Goal: Task Accomplishment & Management: Complete application form

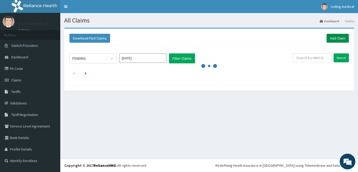
click at [332, 39] on link "Add Claim" at bounding box center [338, 38] width 22 height 9
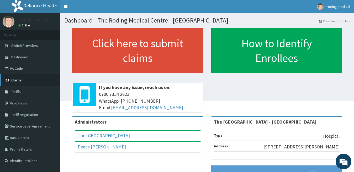
click at [17, 80] on span "Claims" at bounding box center [16, 80] width 10 height 5
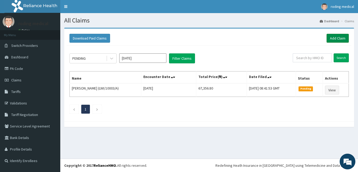
click at [332, 39] on link "Add Claim" at bounding box center [338, 38] width 22 height 9
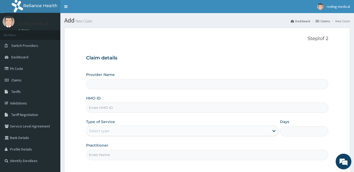
type input "The Roding Medical Centre - Ojodu"
click at [122, 109] on input "HMO ID" at bounding box center [207, 108] width 242 height 10
type input "KSB/10940/A"
click at [123, 131] on div "Select type" at bounding box center [177, 131] width 183 height 8
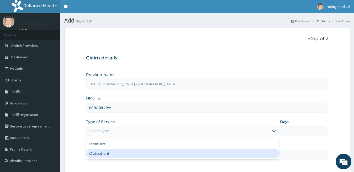
click at [99, 153] on div "Outpatient" at bounding box center [182, 153] width 193 height 9
type input "1"
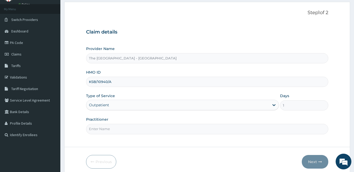
scroll to position [26, 0]
click at [124, 130] on input "Practitioner" at bounding box center [207, 129] width 242 height 10
type input "DR [PERSON_NAME]"
click at [313, 162] on button "Next" at bounding box center [315, 162] width 26 height 14
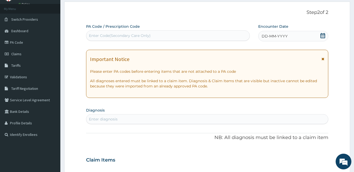
click at [267, 38] on span "DD-MM-YYYY" at bounding box center [274, 36] width 26 height 5
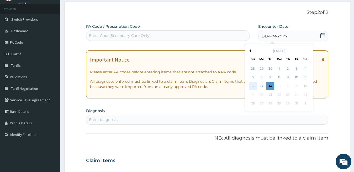
click at [252, 86] on div "12" at bounding box center [253, 86] width 8 height 8
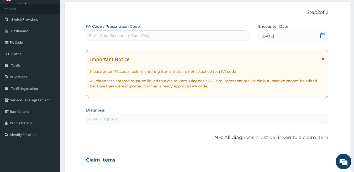
click at [133, 120] on div "Enter diagnosis" at bounding box center [207, 119] width 242 height 8
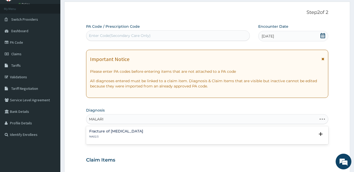
type input "[MEDICAL_DATA]"
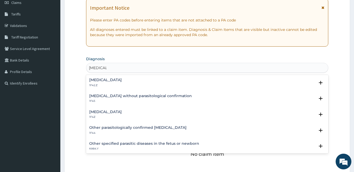
scroll to position [79, 0]
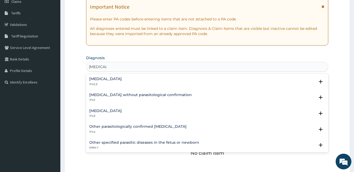
click at [108, 111] on h4 "[MEDICAL_DATA]" at bounding box center [105, 111] width 33 height 4
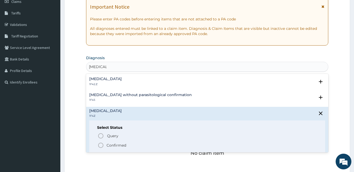
click at [99, 146] on icon "status option filled" at bounding box center [101, 145] width 6 height 6
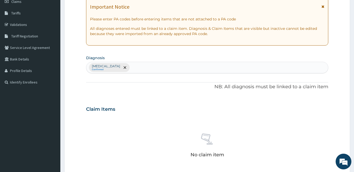
click at [137, 68] on div "Malaria, unspecified Confirmed" at bounding box center [207, 67] width 242 height 11
click at [134, 68] on div "Malaria, unspecified Confirmed" at bounding box center [207, 67] width 242 height 11
type input "RESPIRATORY"
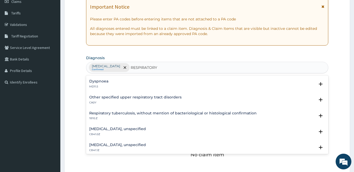
scroll to position [105, 0]
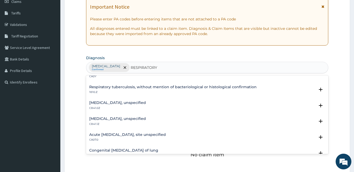
click at [143, 135] on h4 "Acute [MEDICAL_DATA], site unspecified" at bounding box center [127, 135] width 77 height 4
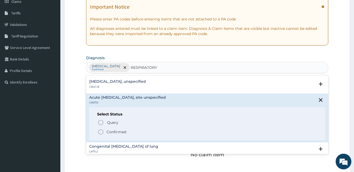
scroll to position [157, 0]
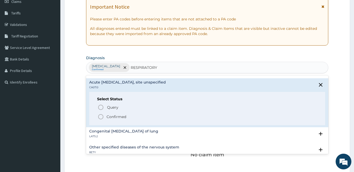
click at [99, 118] on icon "status option filled" at bounding box center [101, 117] width 6 height 6
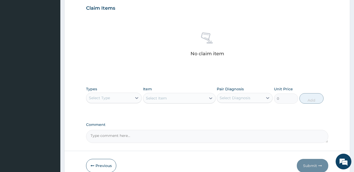
scroll to position [184, 0]
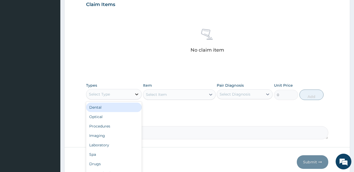
click at [136, 93] on icon at bounding box center [136, 94] width 5 height 5
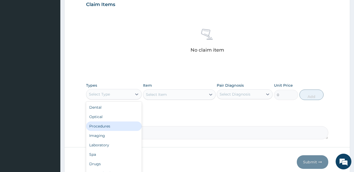
click at [105, 127] on div "Procedures" at bounding box center [114, 126] width 56 height 9
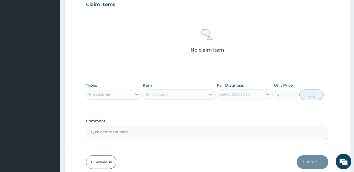
click at [210, 95] on icon at bounding box center [210, 95] width 3 height 2
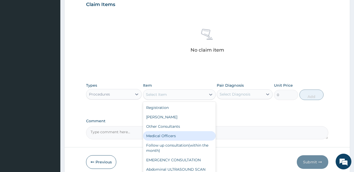
click at [160, 135] on div "Medical Officers" at bounding box center [179, 135] width 73 height 9
type input "5000"
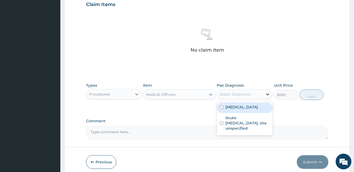
click at [267, 94] on icon at bounding box center [267, 94] width 5 height 5
click at [269, 108] on div "[MEDICAL_DATA]" at bounding box center [245, 108] width 56 height 11
checkbox input "true"
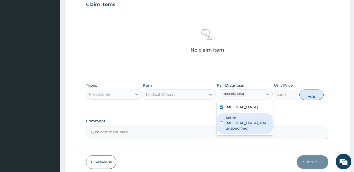
click at [261, 127] on label "Acute [MEDICAL_DATA], site unspecified" at bounding box center [247, 123] width 44 height 16
checkbox input "true"
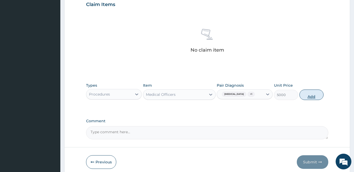
click at [314, 97] on button "Add" at bounding box center [311, 95] width 24 height 10
type input "0"
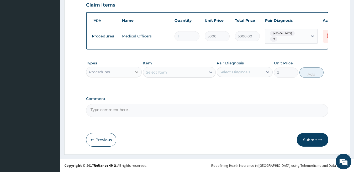
click at [136, 73] on icon at bounding box center [136, 72] width 3 height 2
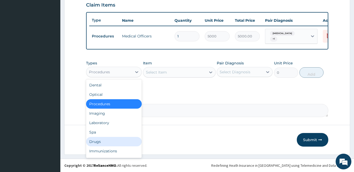
click at [98, 146] on div "Drugs" at bounding box center [114, 141] width 56 height 9
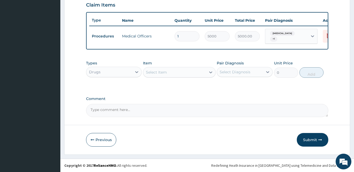
click at [211, 75] on icon at bounding box center [210, 72] width 5 height 5
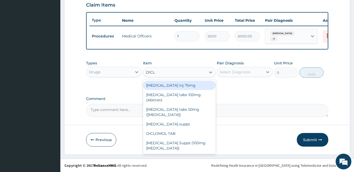
type input "DICLO"
click at [179, 89] on div "Diclofenac inj 75mg" at bounding box center [179, 85] width 73 height 9
type input "1085.7"
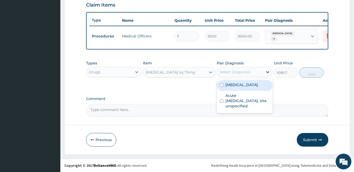
click at [267, 73] on icon at bounding box center [267, 72] width 3 height 2
click at [268, 90] on div "[MEDICAL_DATA]" at bounding box center [245, 85] width 56 height 11
checkbox input "true"
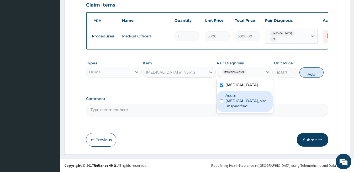
click at [267, 106] on label "Acute [MEDICAL_DATA], site unspecified" at bounding box center [247, 101] width 44 height 16
checkbox input "true"
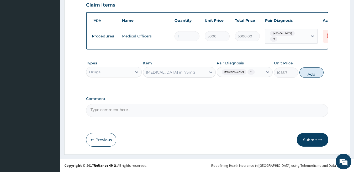
click at [308, 78] on button "Add" at bounding box center [311, 72] width 24 height 10
type input "0"
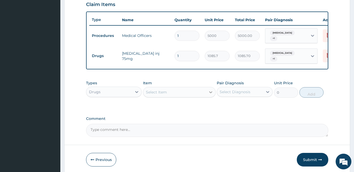
click at [210, 95] on icon at bounding box center [210, 92] width 5 height 5
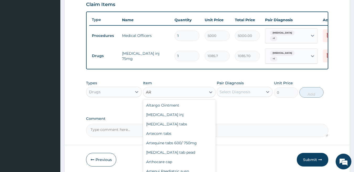
type input "A"
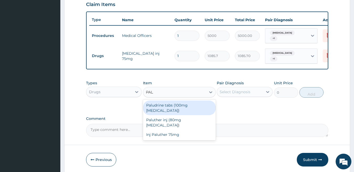
type input "PALU"
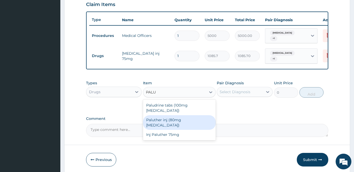
click at [156, 119] on div "Paluther inj (80mg Artemether)" at bounding box center [179, 122] width 73 height 15
type input "2702.7"
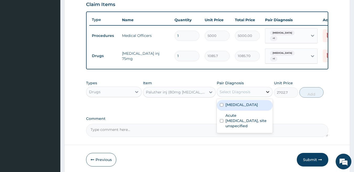
click at [268, 93] on icon at bounding box center [267, 92] width 3 height 2
click at [264, 111] on div "[MEDICAL_DATA]" at bounding box center [245, 105] width 56 height 11
checkbox input "true"
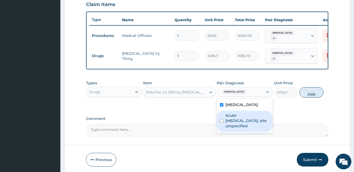
click at [265, 129] on label "Acute [MEDICAL_DATA], site unspecified" at bounding box center [247, 121] width 44 height 16
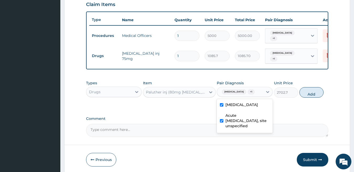
click at [265, 129] on label "Acute [MEDICAL_DATA], site unspecified" at bounding box center [247, 121] width 44 height 16
checkbox input "false"
click at [311, 98] on button "Add" at bounding box center [311, 92] width 24 height 10
type input "0"
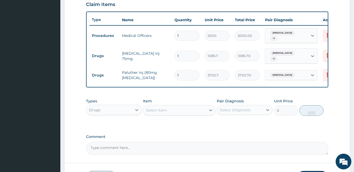
type input "0.00"
type input "6"
type input "16216.20"
type input "6"
click at [211, 113] on icon at bounding box center [210, 110] width 5 height 5
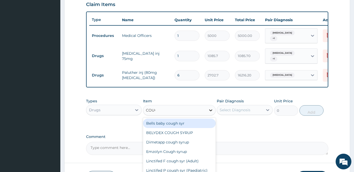
type input "COUGH"
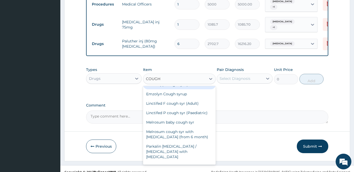
scroll to position [226, 0]
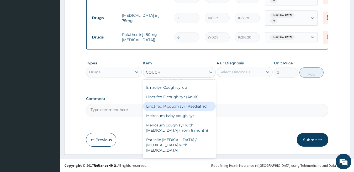
click at [157, 107] on div "Linctifed P cough syr (Paediatric)" at bounding box center [179, 106] width 73 height 9
type input "1085.7"
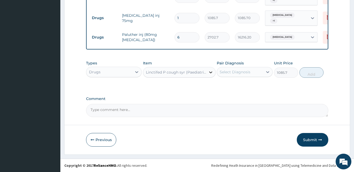
click at [210, 73] on icon at bounding box center [210, 73] width 3 height 2
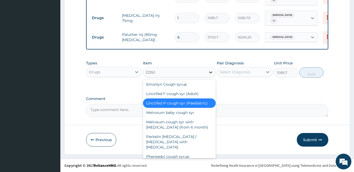
scroll to position [0, 0]
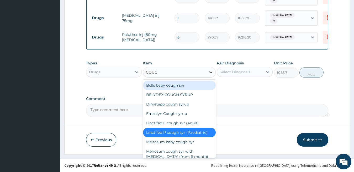
type input "COUGH"
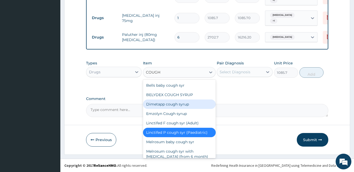
click at [176, 107] on div "Dimetapp cough syrup" at bounding box center [179, 104] width 73 height 9
type input "3742.2"
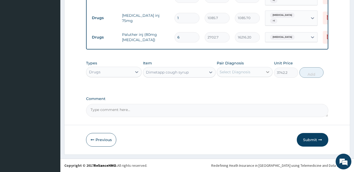
click at [268, 73] on icon at bounding box center [267, 72] width 3 height 2
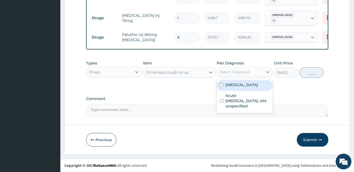
click at [266, 86] on div "[MEDICAL_DATA]" at bounding box center [245, 85] width 56 height 11
checkbox input "true"
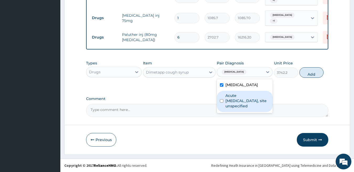
click at [264, 107] on label "Acute [MEDICAL_DATA], site unspecified" at bounding box center [247, 101] width 44 height 16
checkbox input "true"
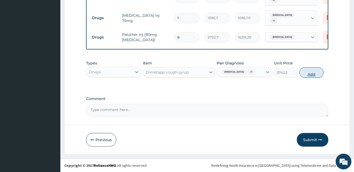
click at [308, 75] on button "Add" at bounding box center [311, 72] width 24 height 10
type input "0"
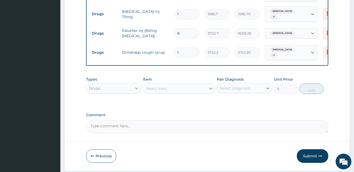
click at [137, 91] on icon at bounding box center [136, 88] width 5 height 5
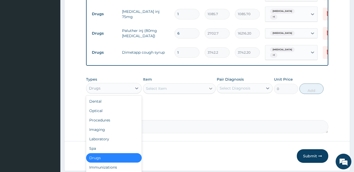
click at [211, 91] on icon at bounding box center [210, 88] width 5 height 5
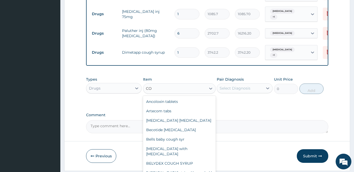
type input "C"
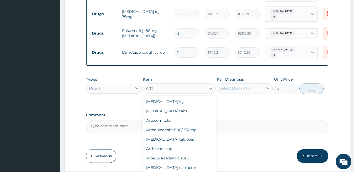
type input "ARTE"
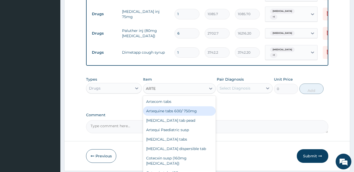
click at [171, 116] on div "Artequine tabs 600/ 750mg" at bounding box center [179, 110] width 73 height 9
type input "600.6"
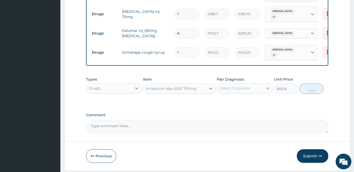
click at [267, 89] on icon at bounding box center [267, 89] width 3 height 2
click at [266, 91] on icon at bounding box center [267, 88] width 5 height 5
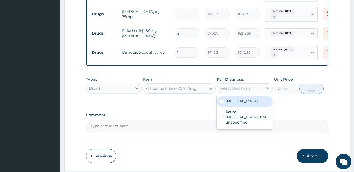
click at [263, 107] on div "[MEDICAL_DATA]" at bounding box center [245, 102] width 56 height 11
checkbox input "true"
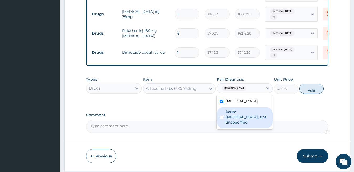
click at [266, 122] on label "Acute [MEDICAL_DATA], site unspecified" at bounding box center [247, 117] width 44 height 16
checkbox input "true"
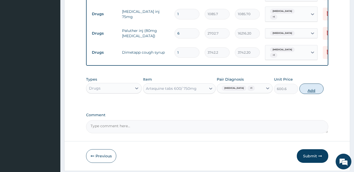
click at [310, 94] on button "Add" at bounding box center [311, 89] width 24 height 10
type input "0"
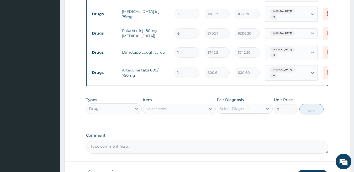
type input "0.00"
type input "6"
type input "3603.60"
type input "6"
click at [136, 110] on icon at bounding box center [136, 109] width 3 height 2
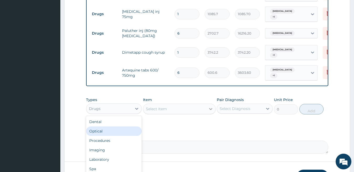
click at [210, 112] on icon at bounding box center [210, 108] width 5 height 5
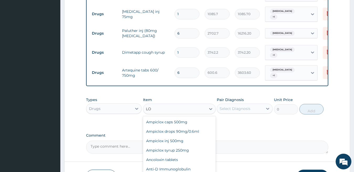
type input "L"
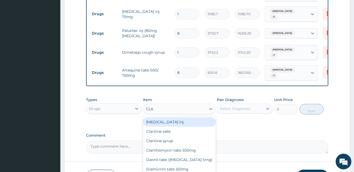
type input "CLAR"
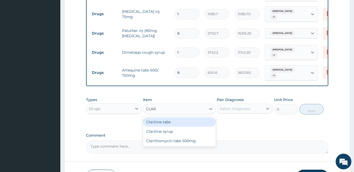
click at [158, 127] on div "Claritine tabs" at bounding box center [179, 121] width 73 height 9
type input "554.4"
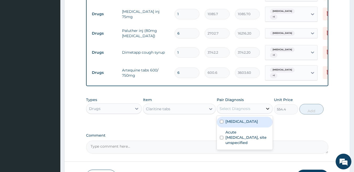
click at [268, 110] on icon at bounding box center [267, 109] width 3 height 2
click at [265, 127] on div "[MEDICAL_DATA]" at bounding box center [245, 122] width 56 height 11
checkbox input "true"
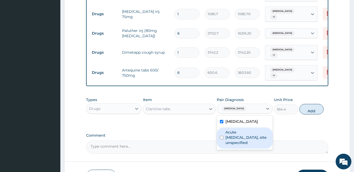
click at [266, 145] on label "Acute [MEDICAL_DATA], site unspecified" at bounding box center [247, 138] width 44 height 16
checkbox input "true"
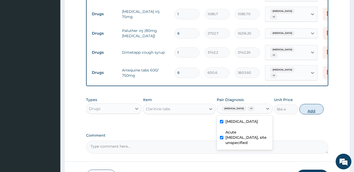
click at [308, 115] on button "Add" at bounding box center [311, 109] width 24 height 10
type input "0"
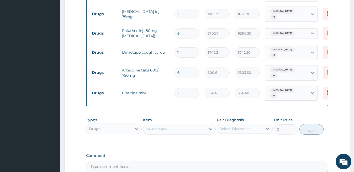
type input "0.00"
type input "5"
type input "2772.00"
type input "5"
click at [211, 130] on icon at bounding box center [210, 130] width 3 height 2
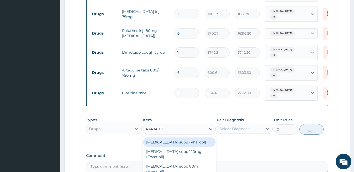
type input "PARACETA"
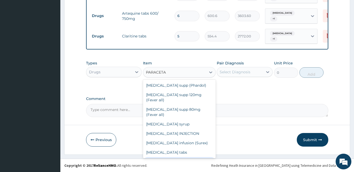
scroll to position [9, 0]
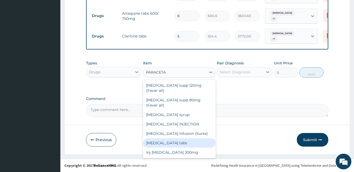
click at [172, 143] on div "Paracetamol tabs" at bounding box center [179, 142] width 73 height 9
type input "53.9"
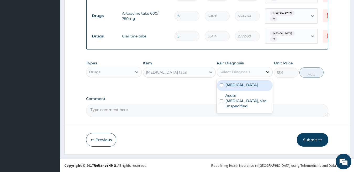
click at [268, 73] on icon at bounding box center [267, 71] width 5 height 5
click at [267, 88] on div "[MEDICAL_DATA]" at bounding box center [245, 85] width 56 height 11
checkbox input "true"
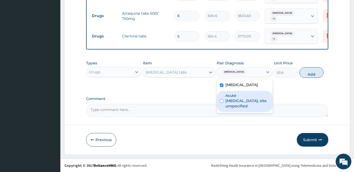
click at [268, 105] on label "Acute [MEDICAL_DATA], site unspecified" at bounding box center [247, 101] width 44 height 16
checkbox input "true"
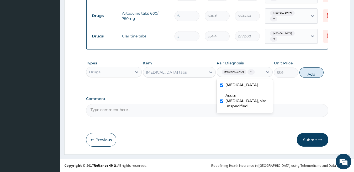
click at [312, 74] on button "Add" at bounding box center [311, 72] width 24 height 10
type input "0"
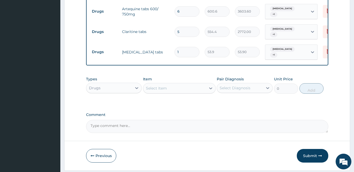
type input "18"
type input "970.20"
type input "18"
click at [211, 91] on icon at bounding box center [210, 88] width 5 height 5
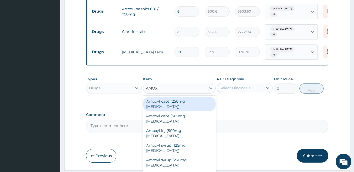
type input "AMOXY"
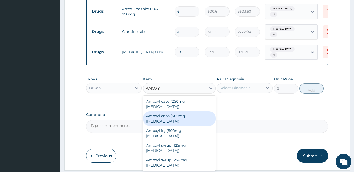
click at [168, 115] on div "Amoxyl caps (500mg Amoxicillin)" at bounding box center [179, 118] width 73 height 15
type input "215.6"
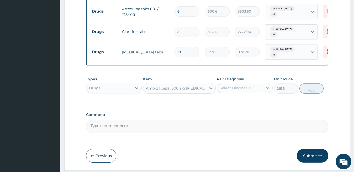
click at [267, 89] on icon at bounding box center [267, 88] width 3 height 2
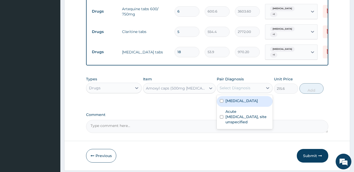
click at [266, 107] on div "[MEDICAL_DATA]" at bounding box center [245, 101] width 56 height 11
checkbox input "true"
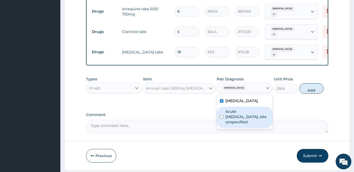
click at [267, 125] on label "Acute [MEDICAL_DATA], site unspecified" at bounding box center [247, 117] width 44 height 16
checkbox input "true"
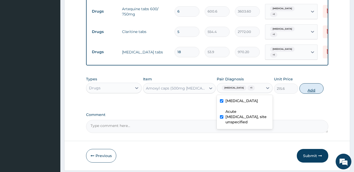
click at [306, 94] on button "Add" at bounding box center [311, 88] width 24 height 10
type input "0"
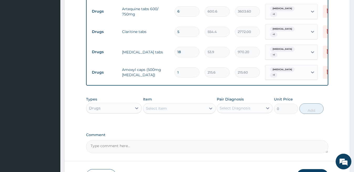
type input "15"
type input "3234.00"
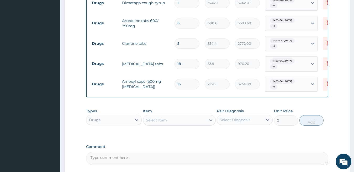
scroll to position [313, 0]
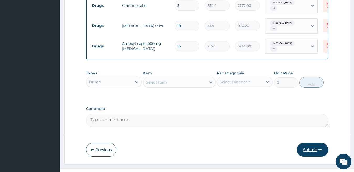
type input "15"
click at [310, 154] on button "Submit" at bounding box center [312, 150] width 31 height 14
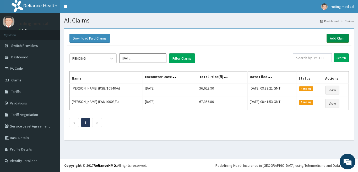
click at [333, 38] on link "Add Claim" at bounding box center [338, 38] width 22 height 9
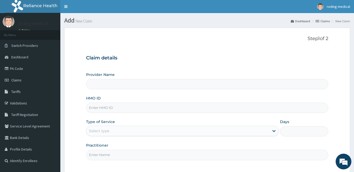
type input "The [GEOGRAPHIC_DATA] - [GEOGRAPHIC_DATA]"
click at [124, 109] on input "HMO ID" at bounding box center [207, 108] width 242 height 10
type input "KSB/10940/A"
click at [116, 132] on div "Select type" at bounding box center [177, 131] width 183 height 8
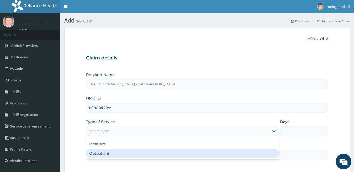
click at [102, 153] on div "Outpatient" at bounding box center [182, 153] width 193 height 9
type input "1"
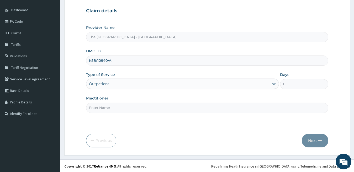
scroll to position [48, 0]
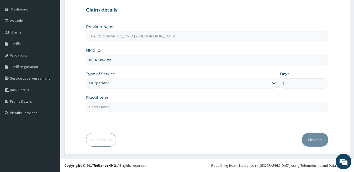
click at [120, 107] on input "Practitioner" at bounding box center [207, 107] width 242 height 10
type input "DR [PERSON_NAME]"
click at [311, 139] on button "Next" at bounding box center [315, 140] width 26 height 14
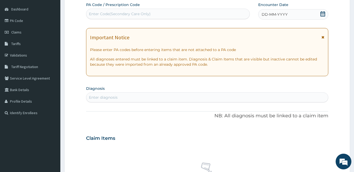
click at [269, 13] on span "DD-MM-YYYY" at bounding box center [274, 14] width 26 height 5
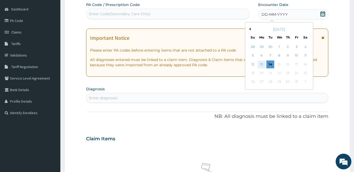
click at [261, 65] on div "13" at bounding box center [262, 65] width 8 height 8
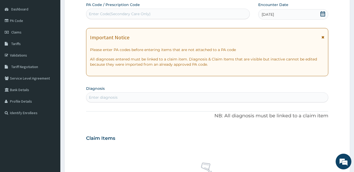
click at [134, 96] on div "Enter diagnosis" at bounding box center [207, 97] width 242 height 8
type input "RESPIRATORY"
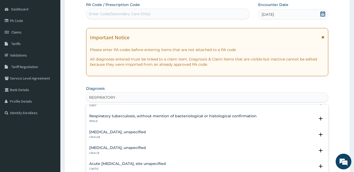
scroll to position [131, 0]
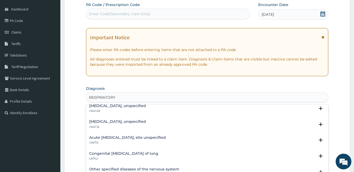
click at [136, 138] on h4 "Acute [MEDICAL_DATA], site unspecified" at bounding box center [127, 138] width 77 height 4
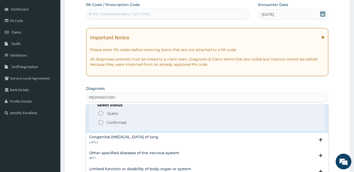
scroll to position [184, 0]
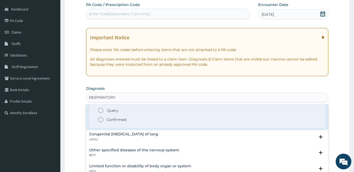
click at [101, 120] on icon "status option filled" at bounding box center [101, 120] width 6 height 6
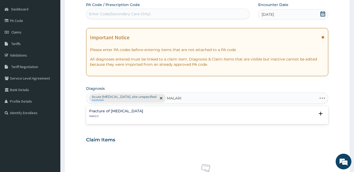
type input "[MEDICAL_DATA]"
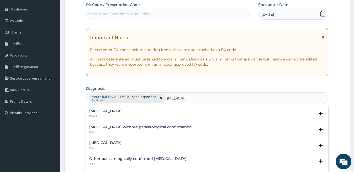
click at [108, 143] on h4 "[MEDICAL_DATA]" at bounding box center [105, 143] width 33 height 4
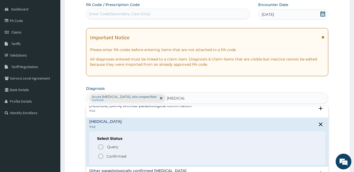
scroll to position [52, 0]
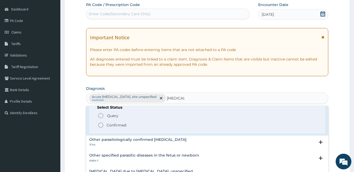
click at [101, 126] on icon "status option filled" at bounding box center [101, 125] width 6 height 6
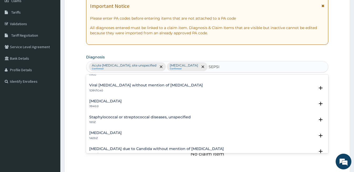
scroll to position [0, 0]
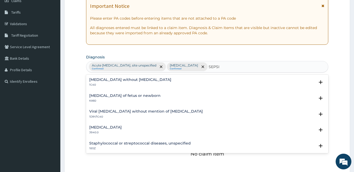
type input "SEPSI"
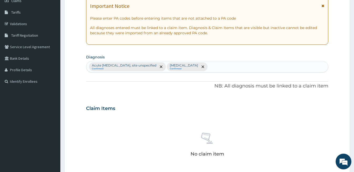
click at [345, 110] on form "Step 2 of 2 PA Code / Prescription Code Enter Code(Secondary Care Only) Encount…" at bounding box center [207, 114] width 286 height 333
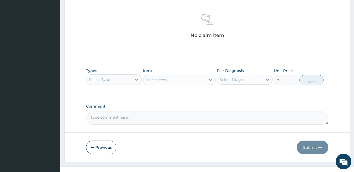
scroll to position [206, 0]
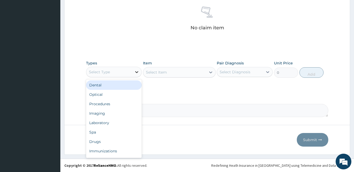
click at [137, 72] on icon at bounding box center [136, 72] width 3 height 2
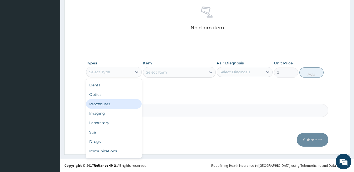
click at [100, 104] on div "Procedures" at bounding box center [114, 103] width 56 height 9
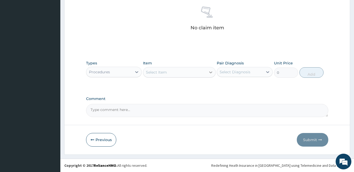
click at [211, 72] on icon at bounding box center [210, 72] width 5 height 5
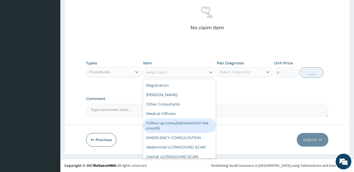
click at [183, 123] on div "Follow up consultation(within the month)" at bounding box center [179, 126] width 73 height 15
type input "2500"
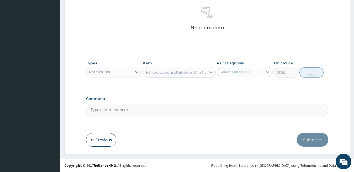
click at [268, 72] on icon at bounding box center [267, 72] width 3 height 2
click at [268, 71] on icon at bounding box center [267, 71] width 5 height 5
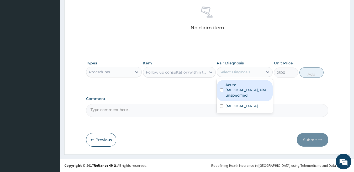
click at [267, 87] on label "Acute [MEDICAL_DATA], site unspecified" at bounding box center [247, 90] width 44 height 16
checkbox input "true"
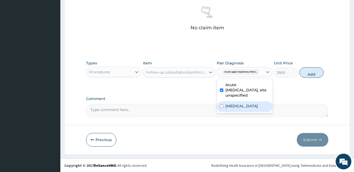
click at [266, 109] on div "[MEDICAL_DATA]" at bounding box center [245, 106] width 56 height 11
checkbox input "true"
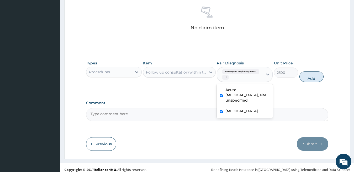
click at [309, 78] on button "Add" at bounding box center [311, 77] width 24 height 10
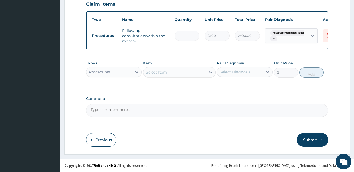
scroll to position [188, 0]
click at [136, 72] on icon at bounding box center [136, 71] width 5 height 5
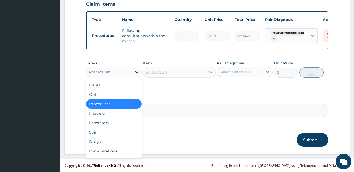
click at [136, 72] on icon at bounding box center [136, 71] width 5 height 5
click at [109, 123] on div "Laboratory" at bounding box center [114, 122] width 56 height 9
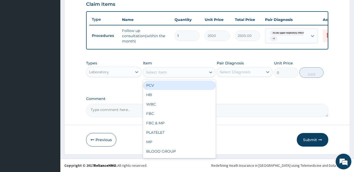
click at [211, 73] on icon at bounding box center [210, 73] width 3 height 2
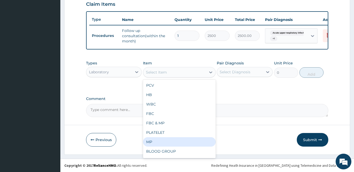
click at [155, 142] on div "MP" at bounding box center [179, 141] width 73 height 9
type input "2550"
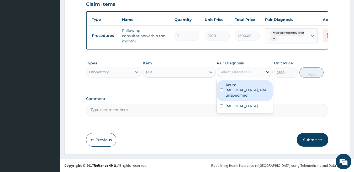
click at [268, 72] on icon at bounding box center [267, 72] width 3 height 2
click at [267, 86] on label "Acute [MEDICAL_DATA], site unspecified" at bounding box center [247, 90] width 44 height 16
checkbox input "true"
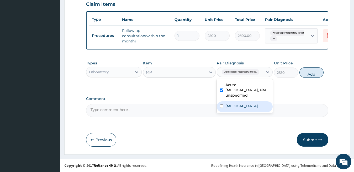
click at [266, 108] on div "[MEDICAL_DATA]" at bounding box center [245, 106] width 56 height 11
checkbox input "true"
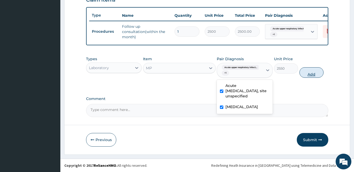
click at [311, 78] on button "Add" at bounding box center [311, 72] width 24 height 10
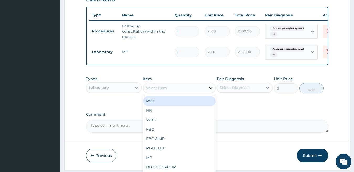
click at [211, 89] on icon at bounding box center [210, 88] width 3 height 2
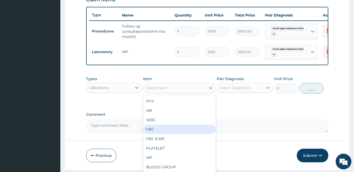
click at [149, 134] on div "FBC" at bounding box center [179, 129] width 73 height 9
type input "4500"
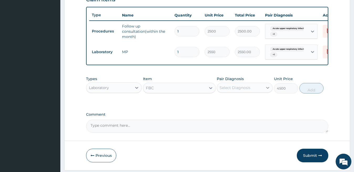
click at [266, 89] on icon at bounding box center [267, 88] width 3 height 2
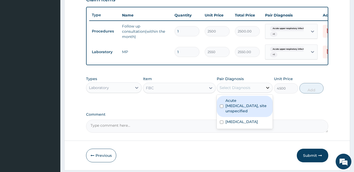
click at [266, 89] on icon at bounding box center [267, 88] width 3 height 2
click at [266, 107] on label "Acute [MEDICAL_DATA], site unspecified" at bounding box center [247, 106] width 44 height 16
checkbox input "true"
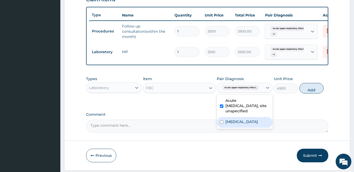
click at [268, 128] on div "[MEDICAL_DATA]" at bounding box center [245, 122] width 56 height 11
checkbox input "true"
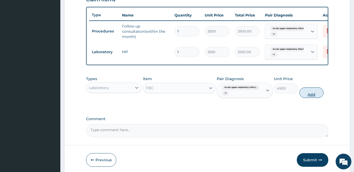
click at [309, 98] on button "Add" at bounding box center [311, 93] width 24 height 10
type input "0"
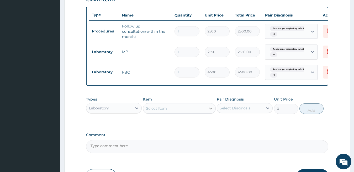
click at [210, 111] on icon at bounding box center [210, 108] width 5 height 5
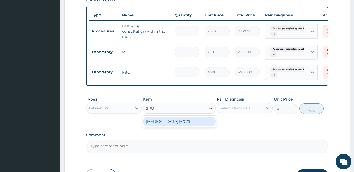
type input "SPUT"
click at [180, 126] on div "[MEDICAL_DATA] M/C/S" at bounding box center [179, 121] width 73 height 9
type input "3678"
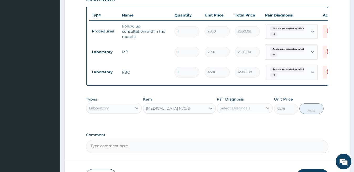
click at [266, 111] on icon at bounding box center [267, 108] width 5 height 5
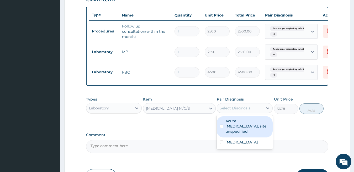
click at [264, 130] on label "Acute [MEDICAL_DATA], site unspecified" at bounding box center [247, 127] width 44 height 16
checkbox input "true"
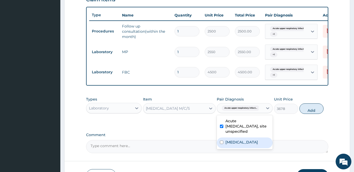
click at [266, 146] on div "[MEDICAL_DATA]" at bounding box center [245, 143] width 56 height 11
checkbox input "true"
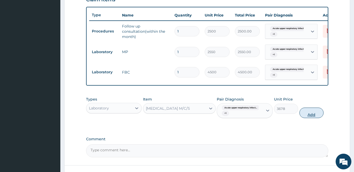
click at [312, 118] on button "Add" at bounding box center [311, 113] width 24 height 10
type input "0"
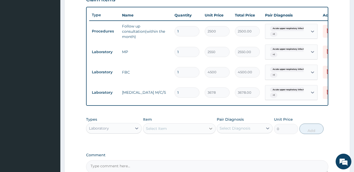
click at [210, 130] on icon at bounding box center [210, 129] width 3 height 2
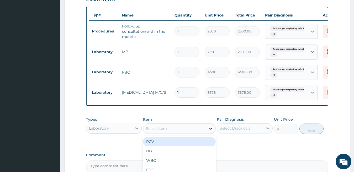
click at [210, 130] on icon at bounding box center [210, 129] width 3 height 2
click at [173, 133] on div "Select Item" at bounding box center [174, 129] width 63 height 8
type input "ESR"
click at [165, 146] on div "ESR" at bounding box center [179, 141] width 73 height 9
type input "1872"
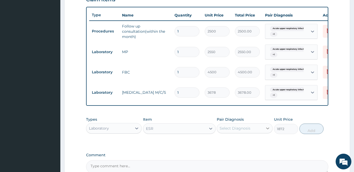
click at [268, 131] on icon at bounding box center [267, 128] width 5 height 5
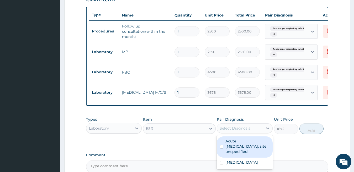
click at [268, 149] on label "Acute [MEDICAL_DATA], site unspecified" at bounding box center [247, 147] width 44 height 16
checkbox input "true"
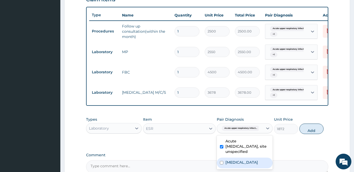
click at [268, 168] on div "[MEDICAL_DATA]" at bounding box center [245, 163] width 56 height 11
checkbox input "true"
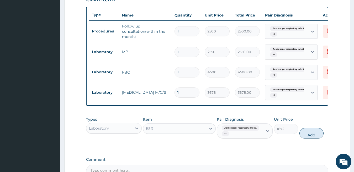
click at [312, 139] on button "Add" at bounding box center [311, 133] width 24 height 10
type input "0"
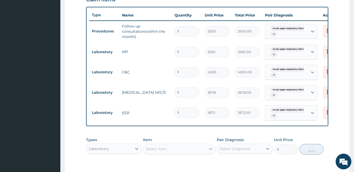
click at [210, 150] on icon at bounding box center [210, 149] width 3 height 2
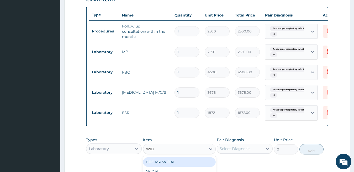
type input "WIDA"
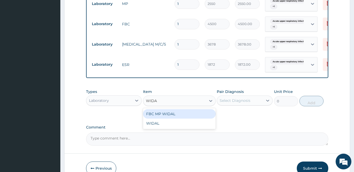
scroll to position [241, 0]
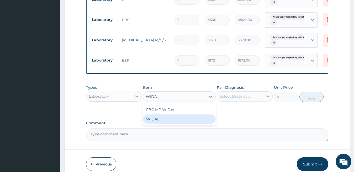
click at [158, 123] on div "WIDAL" at bounding box center [179, 119] width 73 height 9
type input "3678"
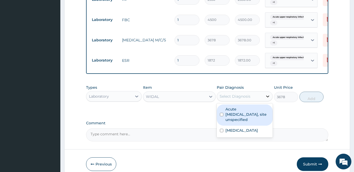
click at [268, 98] on icon at bounding box center [267, 97] width 3 height 2
click at [267, 121] on label "Acute [MEDICAL_DATA], site unspecified" at bounding box center [247, 115] width 44 height 16
checkbox input "true"
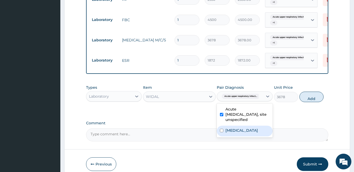
click at [267, 137] on div "[MEDICAL_DATA]" at bounding box center [245, 131] width 56 height 11
checkbox input "true"
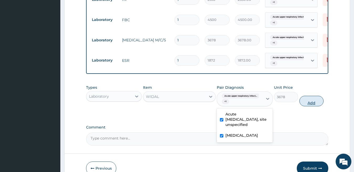
click at [308, 106] on button "Add" at bounding box center [311, 101] width 24 height 10
type input "0"
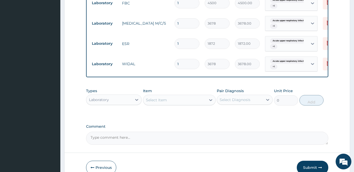
scroll to position [267, 0]
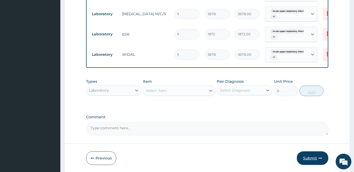
click at [307, 162] on button "Submit" at bounding box center [312, 159] width 31 height 14
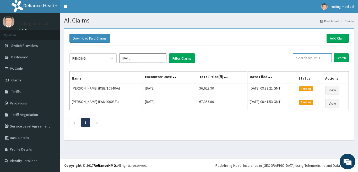
click at [309, 58] on input "text" at bounding box center [312, 57] width 39 height 9
type input "KSB/10940/A"
click at [338, 57] on input "Search" at bounding box center [341, 57] width 15 height 9
